Goal: Check status

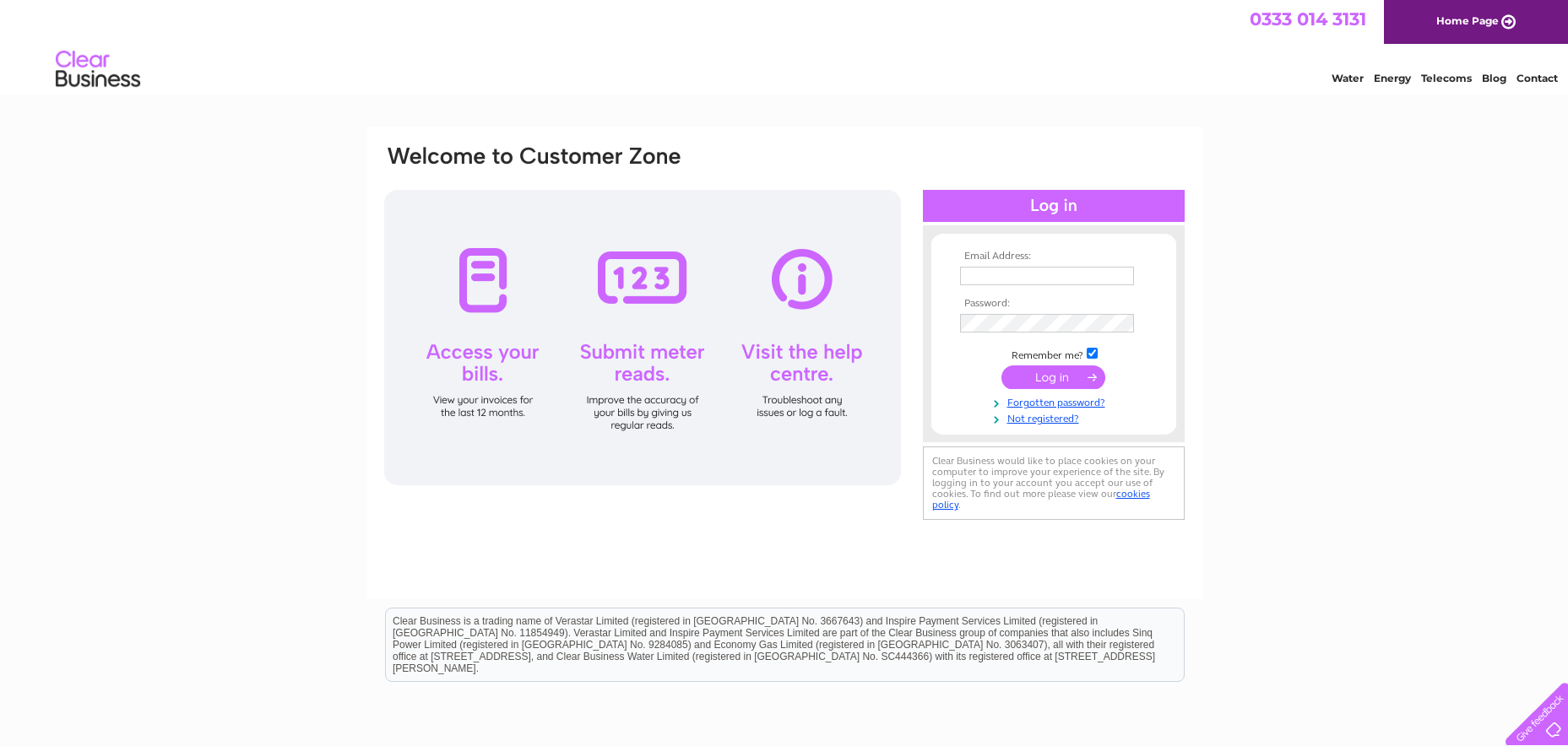
type input "boattrips@kentishlady.co.uk"
click at [1055, 387] on input "submit" at bounding box center [1053, 378] width 104 height 23
click at [1059, 384] on input "submit" at bounding box center [1053, 378] width 104 height 23
click at [1054, 378] on input "submit" at bounding box center [1053, 378] width 104 height 23
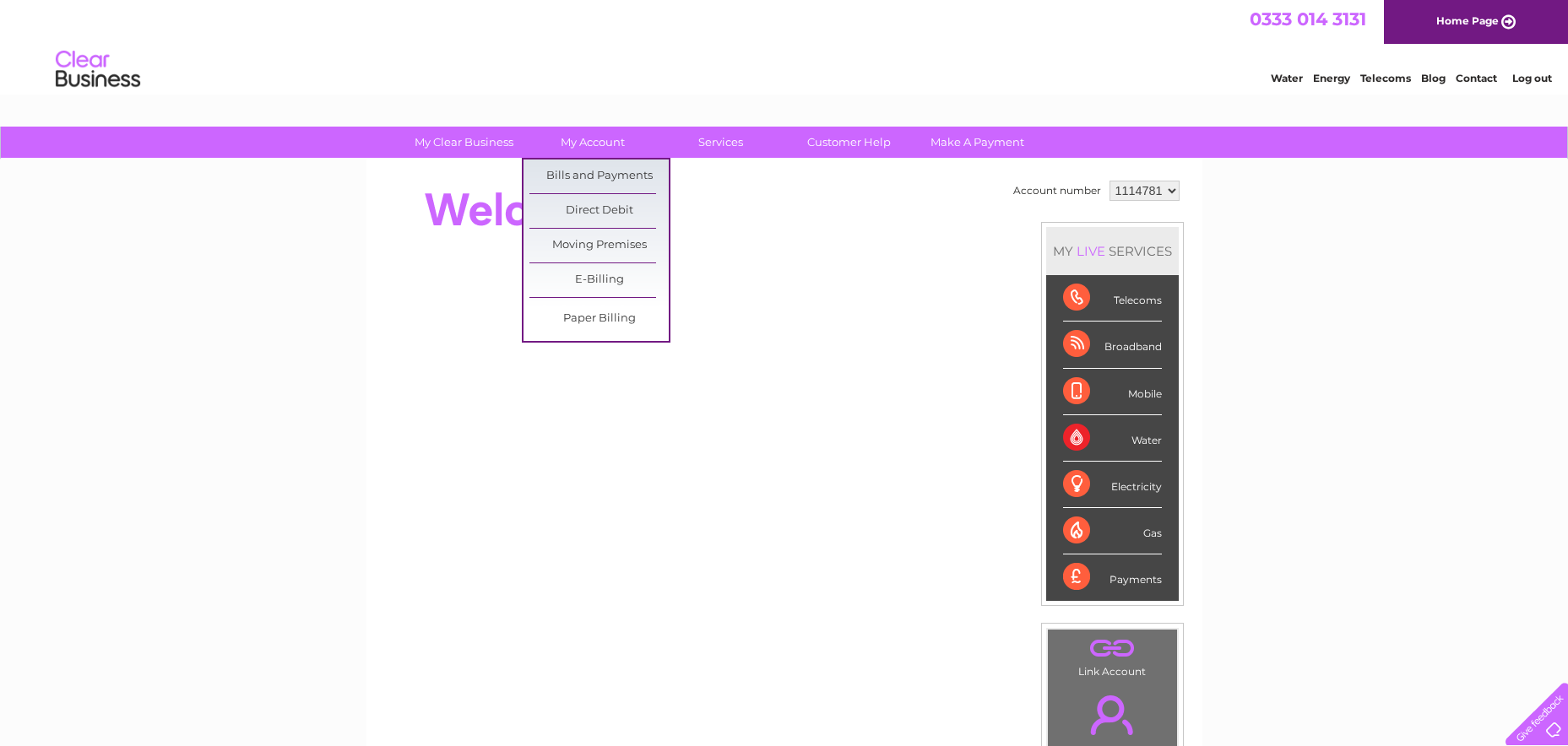
click at [589, 176] on link "Bills and Payments" at bounding box center [598, 176] width 140 height 33
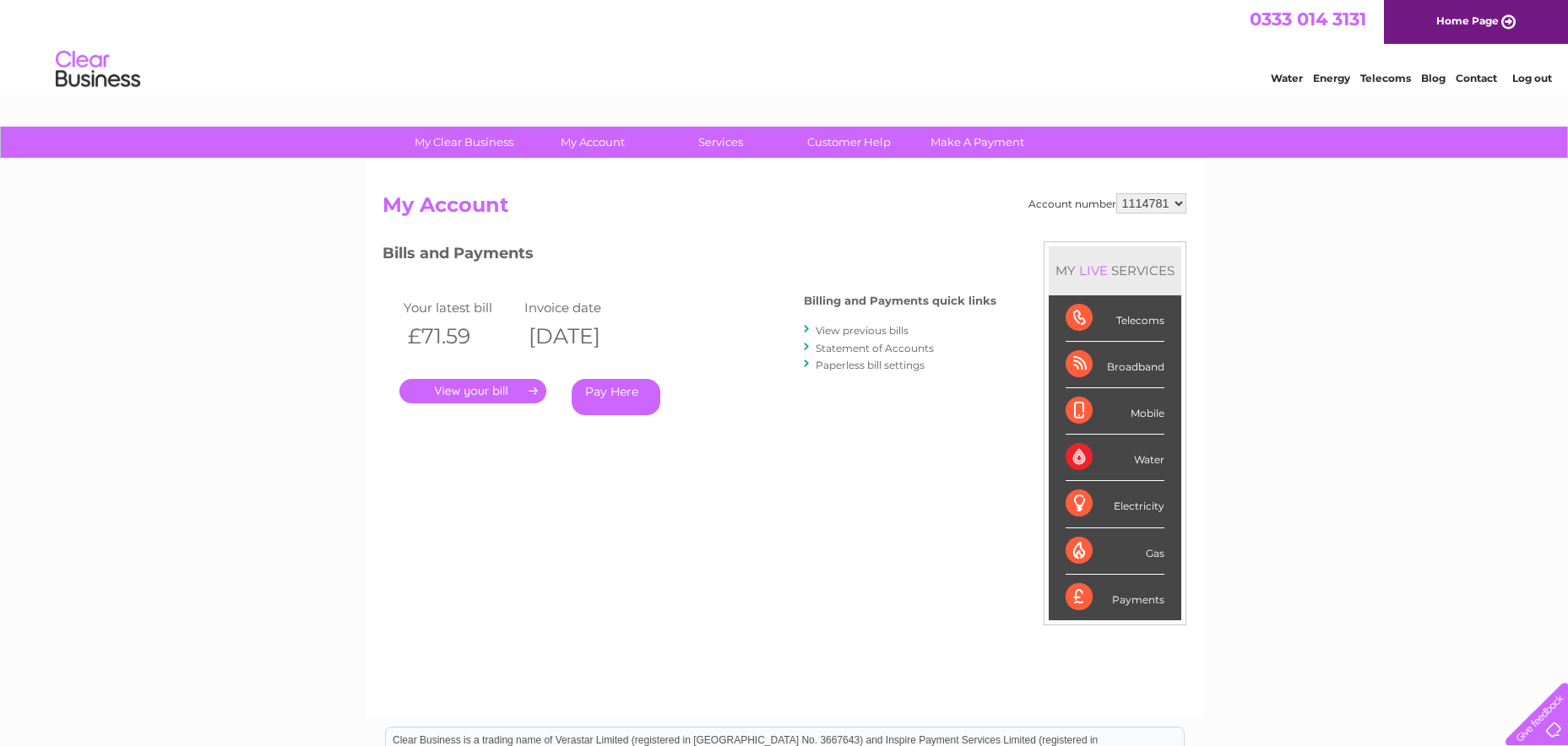
click at [469, 384] on link "." at bounding box center [472, 391] width 147 height 24
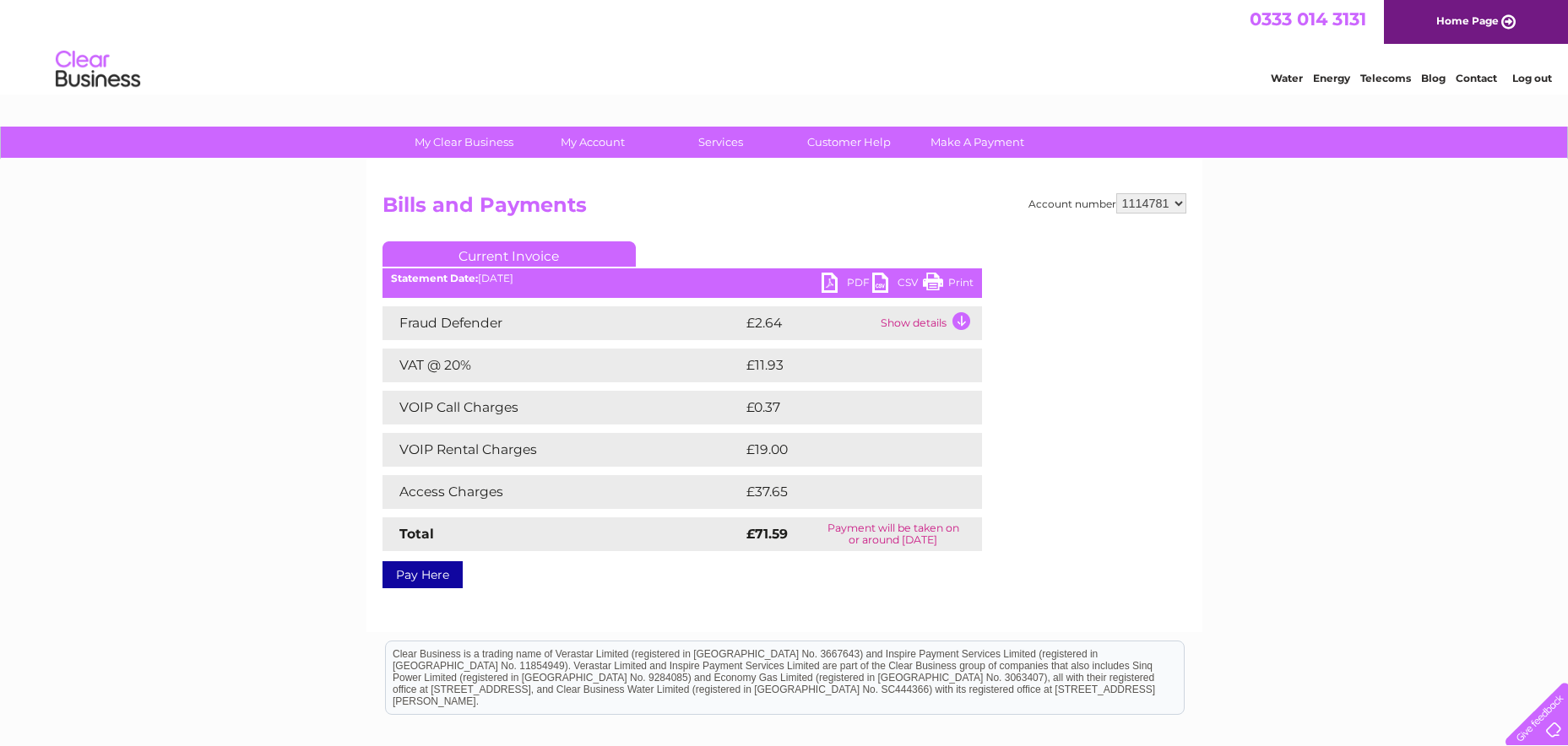
click at [960, 279] on link "Print" at bounding box center [948, 285] width 50 height 24
